Goal: Navigation & Orientation: Find specific page/section

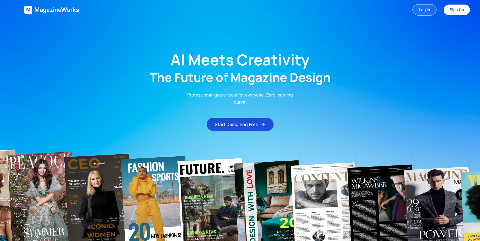
click at [426, 11] on link "Log In" at bounding box center [425, 10] width 24 height 12
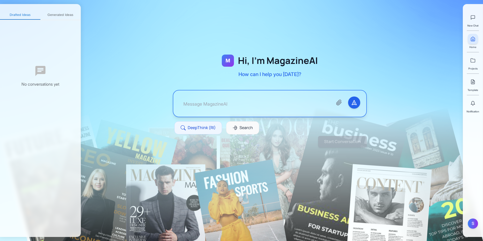
click at [479, 60] on div "New Chat Home Projects Template Notification" at bounding box center [473, 60] width 13 height 105
click at [476, 60] on div "New Chat Home Projects Template Notification" at bounding box center [473, 60] width 13 height 105
click at [476, 60] on link at bounding box center [473, 60] width 10 height 10
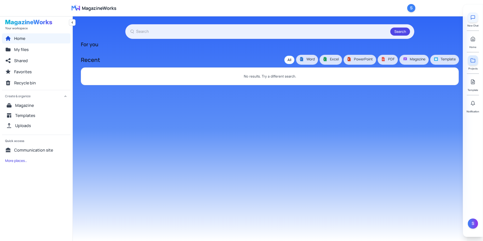
click at [475, 17] on icon at bounding box center [473, 18] width 4 height 4
click at [471, 84] on link at bounding box center [473, 82] width 10 height 10
